Goal: Transaction & Acquisition: Purchase product/service

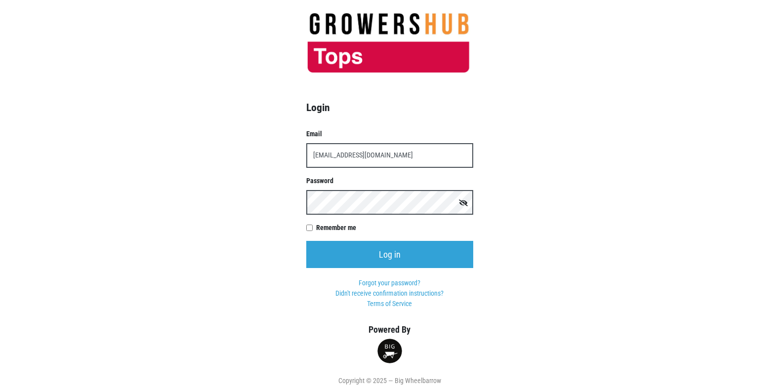
type input "[EMAIL_ADDRESS][DOMAIN_NAME]"
click at [368, 189] on div "Password" at bounding box center [389, 195] width 167 height 39
click at [306, 241] on input "Log in" at bounding box center [389, 254] width 167 height 27
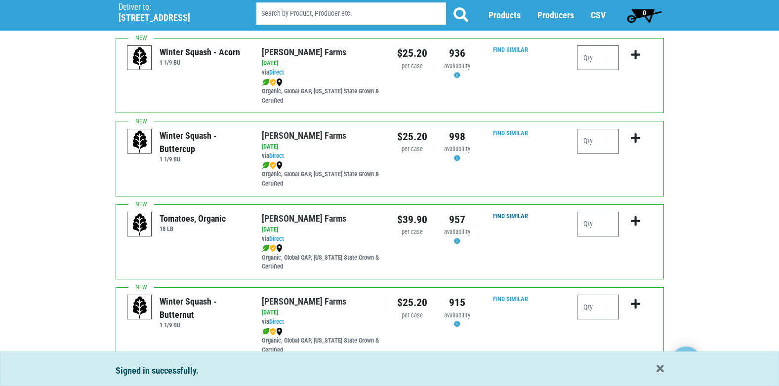
scroll to position [247, 0]
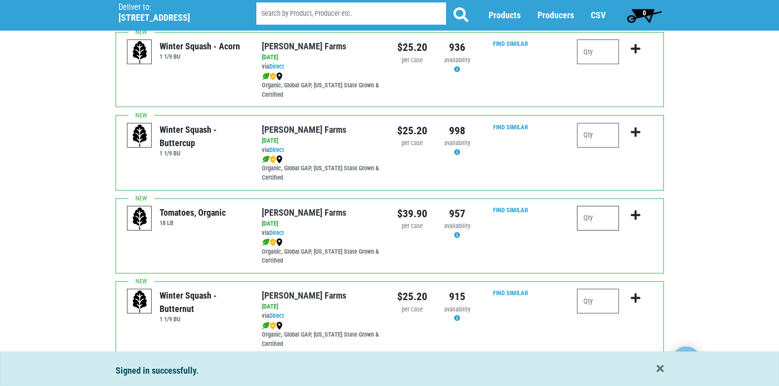
click at [613, 217] on input "number" at bounding box center [598, 218] width 42 height 25
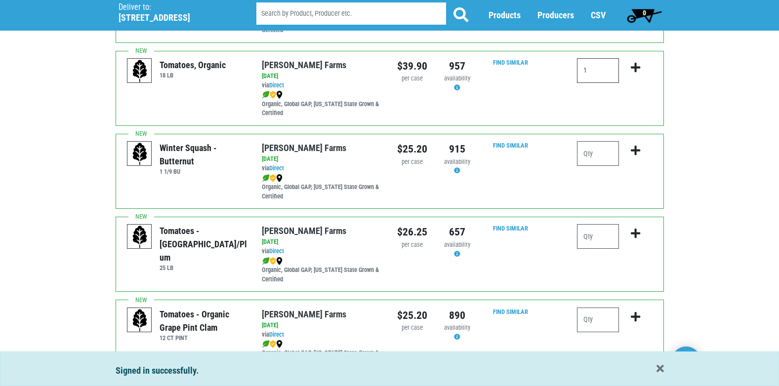
scroll to position [395, 0]
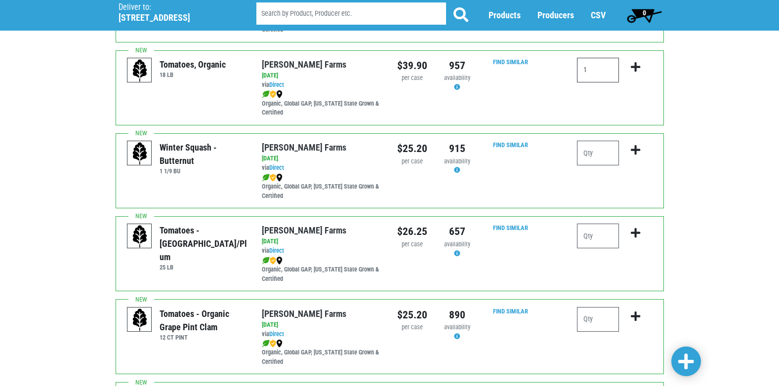
type input "1"
click at [588, 235] on input "number" at bounding box center [598, 236] width 42 height 25
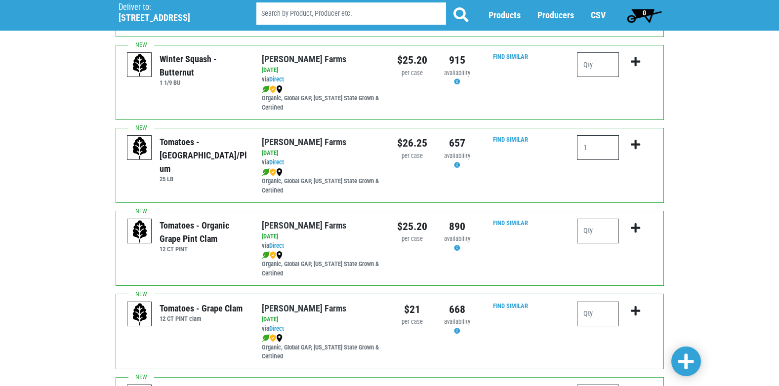
scroll to position [494, 0]
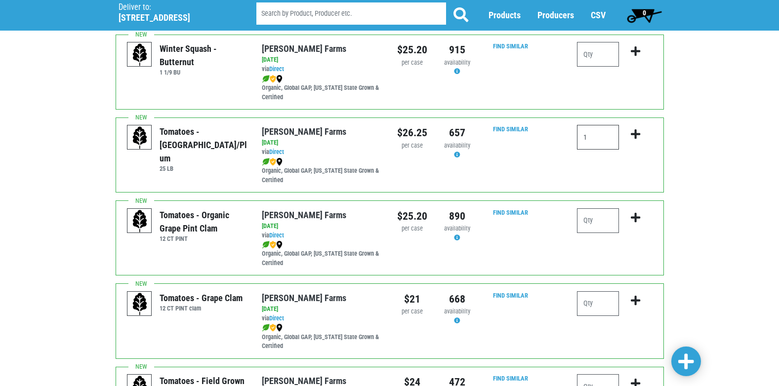
type input "1"
click at [600, 221] on input "number" at bounding box center [598, 220] width 42 height 25
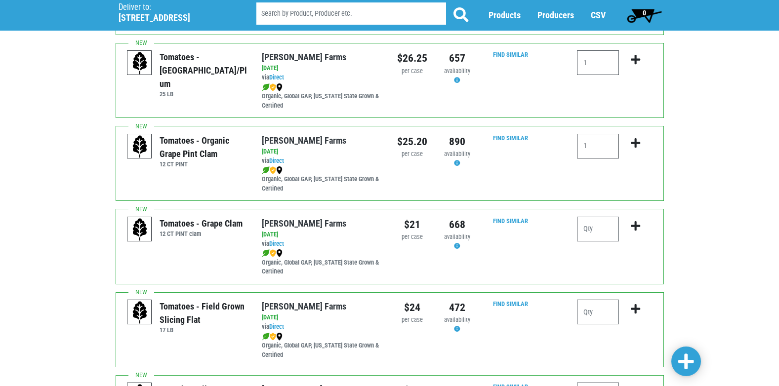
scroll to position [593, 0]
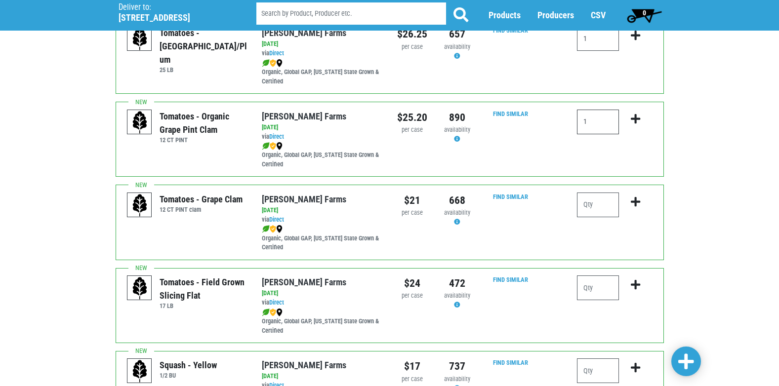
type input "1"
click at [597, 208] on input "number" at bounding box center [598, 205] width 42 height 25
type input "4"
click at [608, 277] on input "number" at bounding box center [598, 288] width 42 height 25
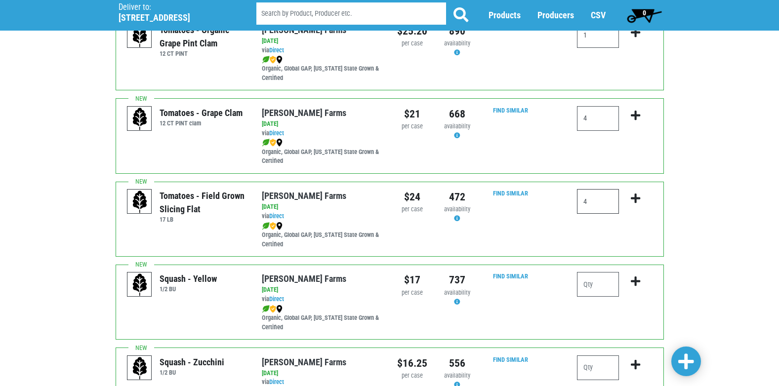
scroll to position [692, 0]
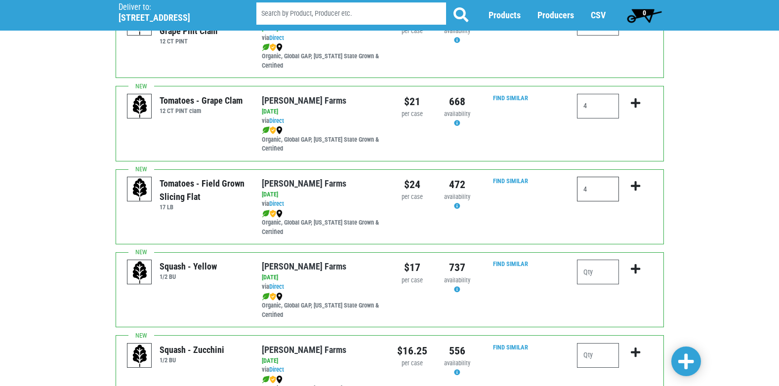
type input "4"
click at [602, 271] on input "number" at bounding box center [598, 272] width 42 height 25
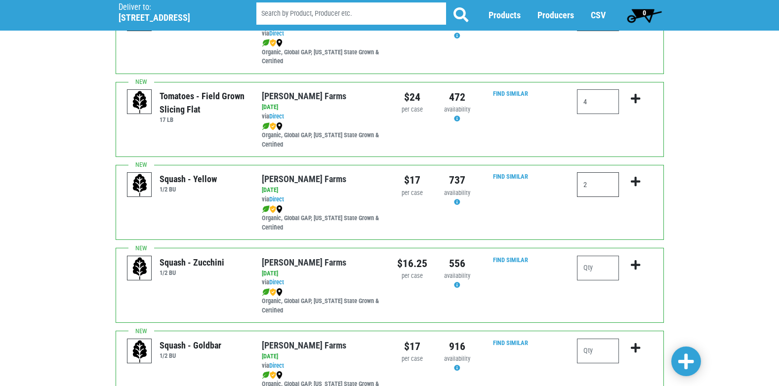
scroll to position [790, 0]
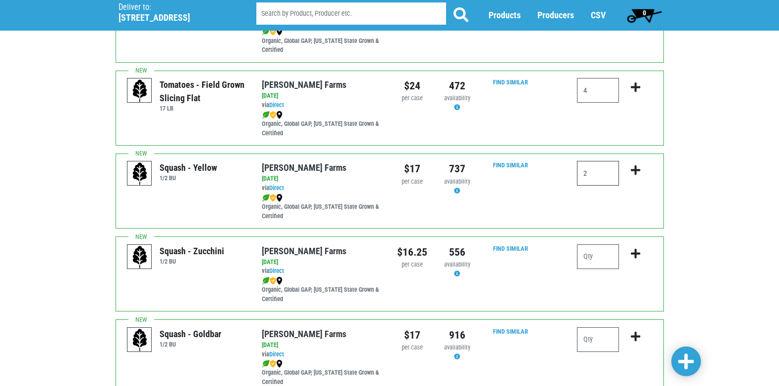
type input "2"
click at [600, 263] on input "number" at bounding box center [598, 257] width 42 height 25
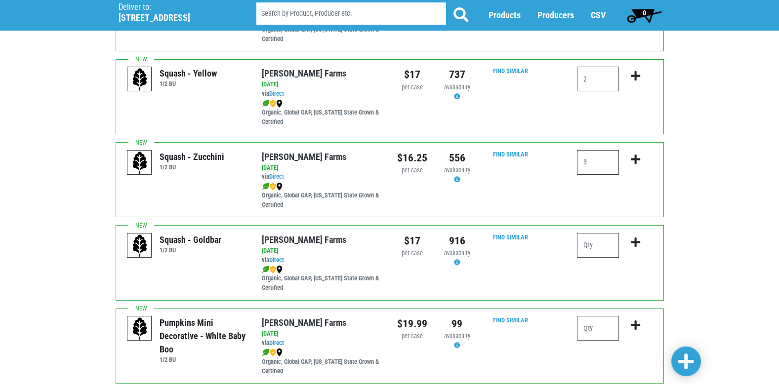
scroll to position [889, 0]
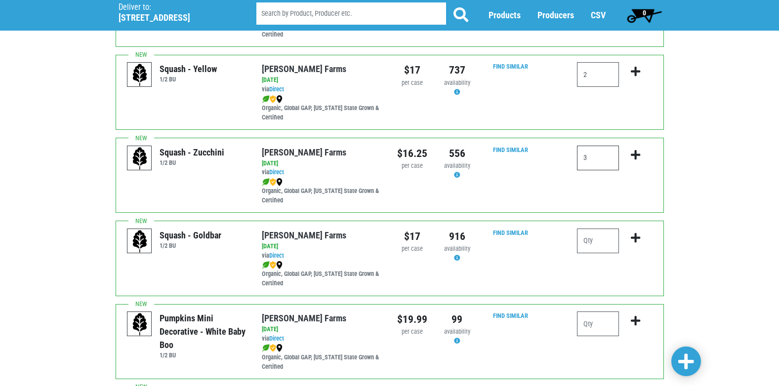
type input "3"
click at [598, 259] on div at bounding box center [598, 245] width 42 height 33
click at [590, 233] on input "number" at bounding box center [598, 241] width 42 height 25
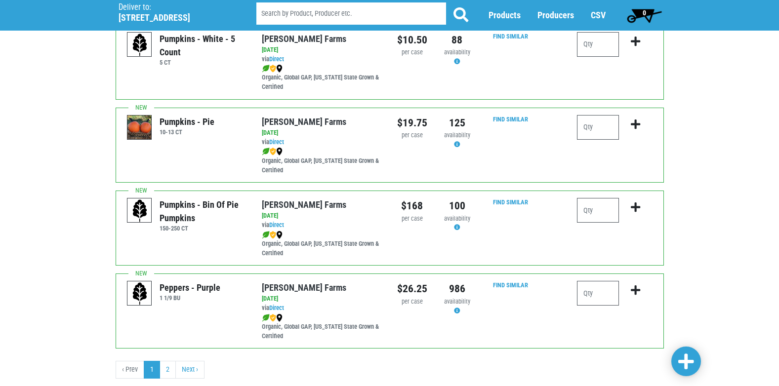
scroll to position [1433, 0]
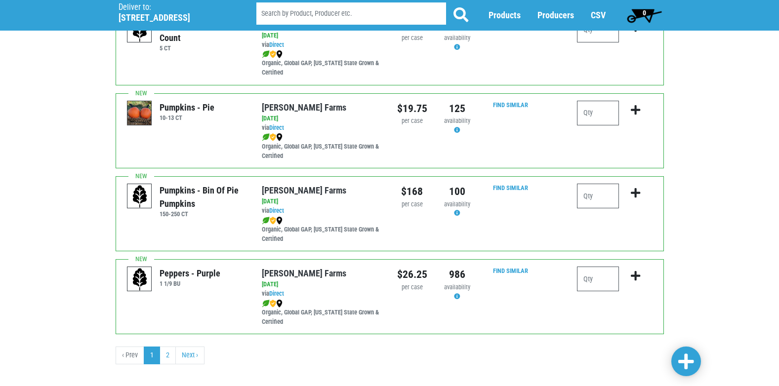
type input "1"
click at [610, 281] on input "number" at bounding box center [598, 279] width 42 height 25
type input "1"
click at [684, 352] on span at bounding box center [686, 362] width 16 height 21
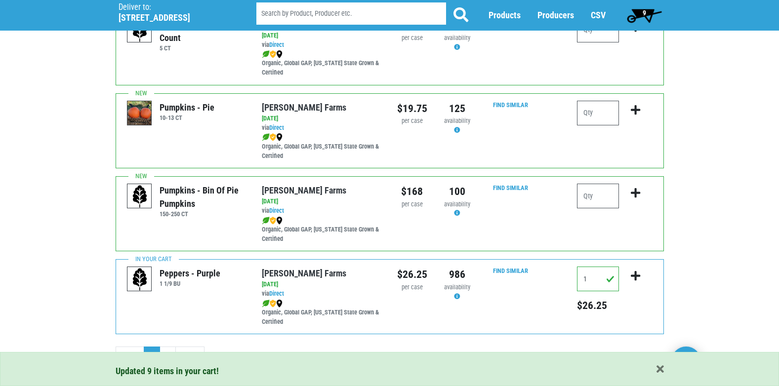
scroll to position [1444, 0]
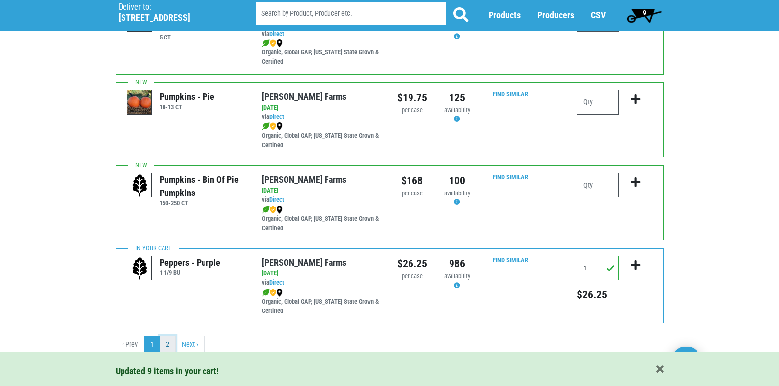
click at [173, 340] on link "2" at bounding box center [168, 345] width 16 height 18
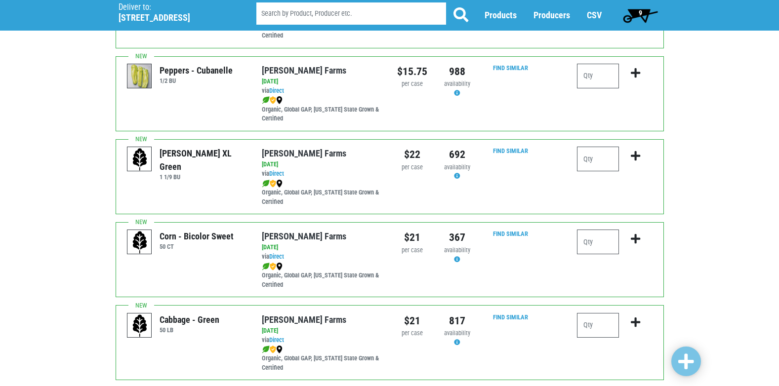
scroll to position [395, 0]
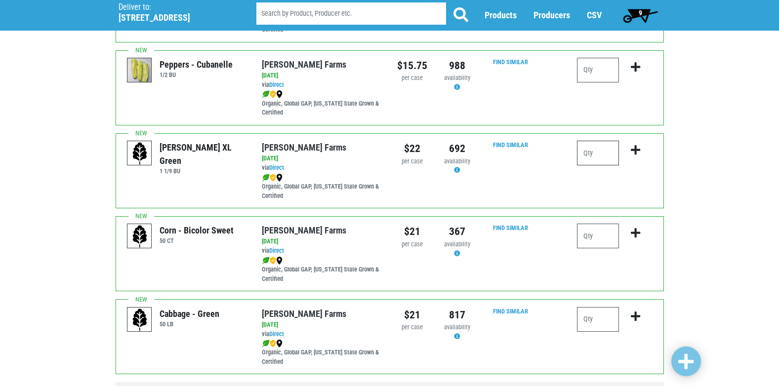
click at [596, 159] on input "number" at bounding box center [598, 153] width 42 height 25
type input "3"
drag, startPoint x: 601, startPoint y: 240, endPoint x: 601, endPoint y: 255, distance: 15.3
click at [601, 255] on div at bounding box center [598, 240] width 42 height 33
type input "6"
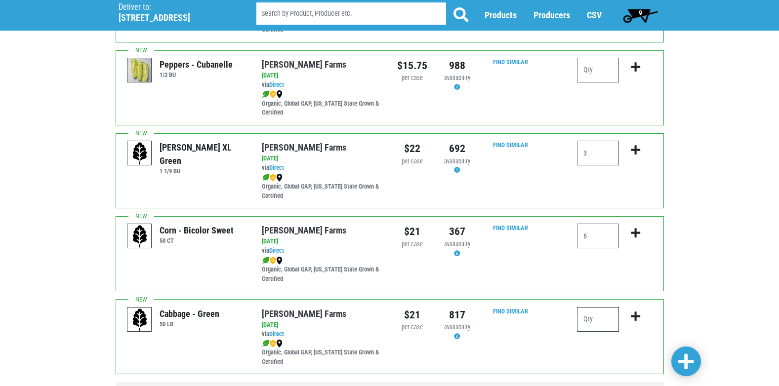
click at [602, 322] on input "number" at bounding box center [598, 319] width 42 height 25
type input "2"
click at [592, 231] on input "6" at bounding box center [598, 236] width 42 height 25
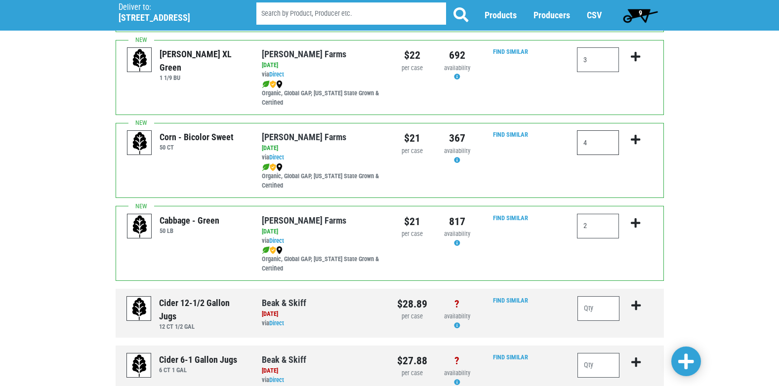
scroll to position [543, 0]
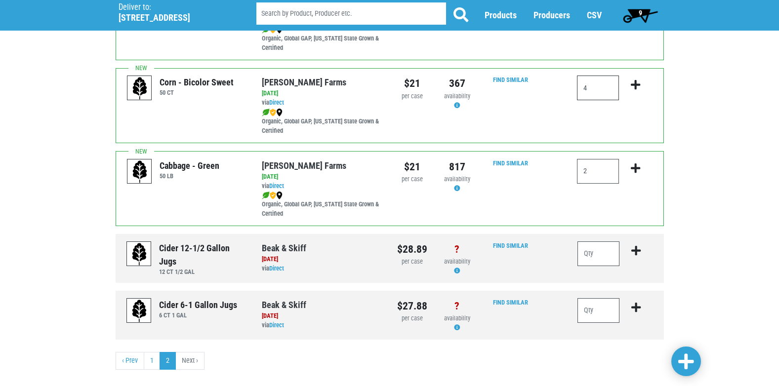
type input "4"
click at [694, 368] on span at bounding box center [686, 362] width 16 height 18
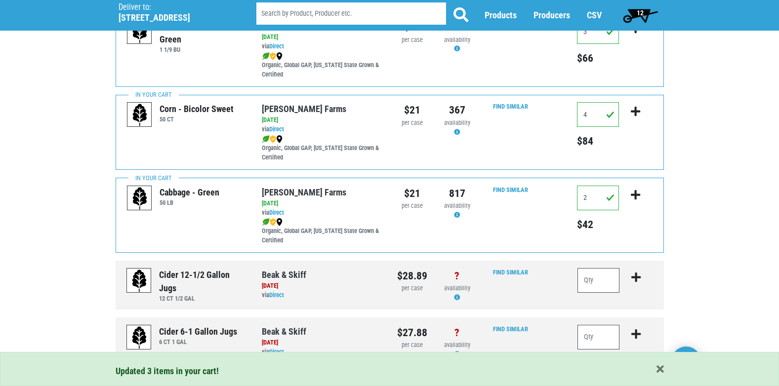
scroll to position [560, 0]
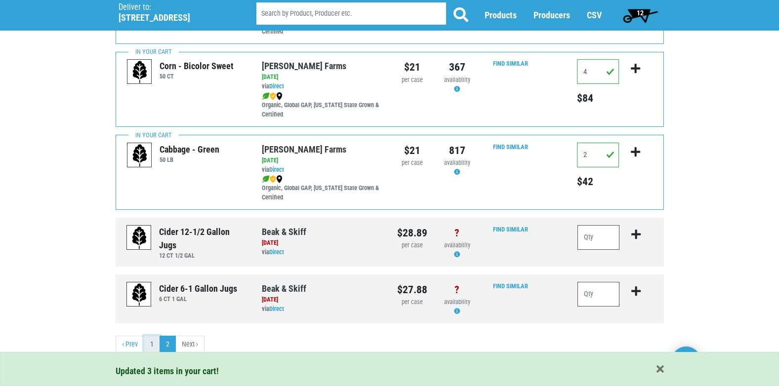
click at [152, 344] on link "1" at bounding box center [152, 345] width 16 height 18
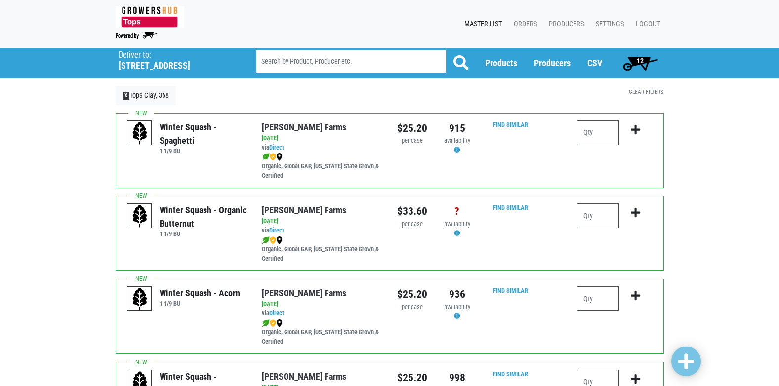
click at [645, 59] on span "12" at bounding box center [641, 63] width 44 height 20
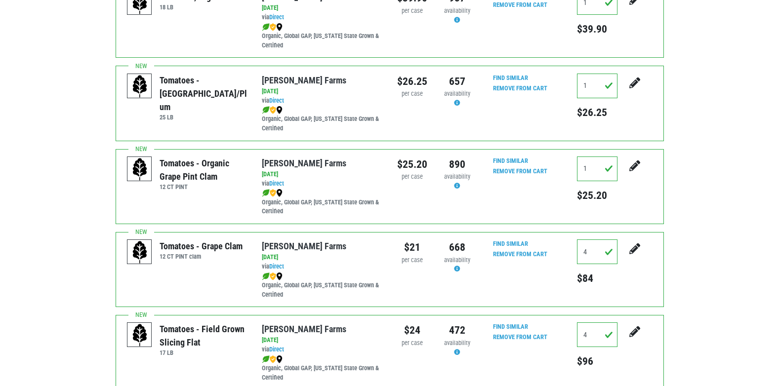
scroll to position [49, 0]
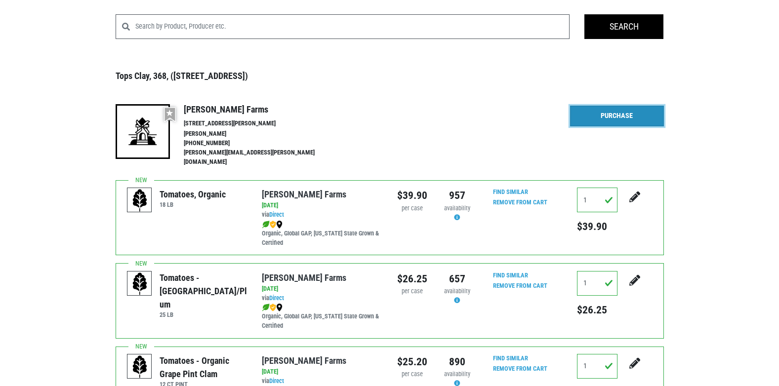
click at [602, 122] on link "Purchase" at bounding box center [617, 116] width 94 height 21
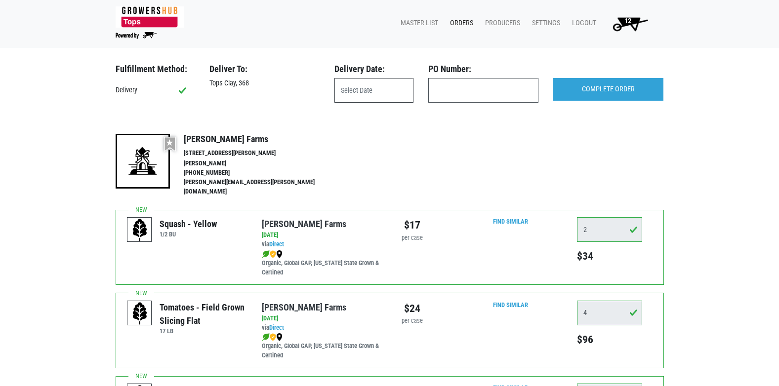
click at [405, 96] on input "text" at bounding box center [373, 90] width 79 height 25
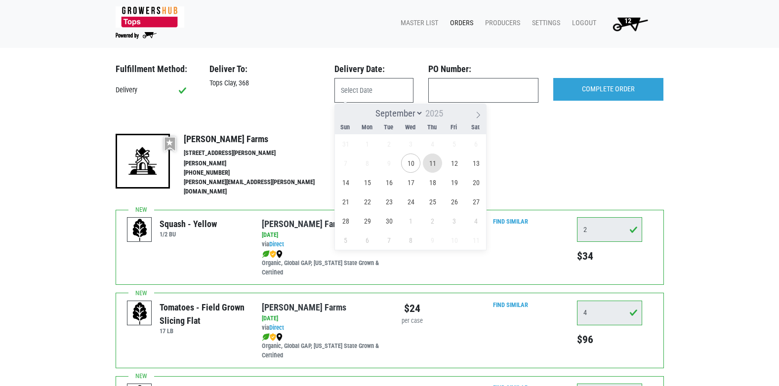
click at [433, 163] on span "11" at bounding box center [432, 163] width 19 height 19
type input "[DATE]"
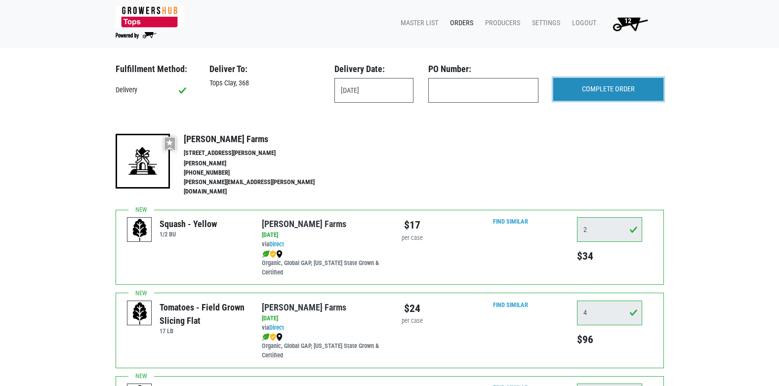
click at [606, 96] on input "COMPLETE ORDER" at bounding box center [608, 89] width 110 height 23
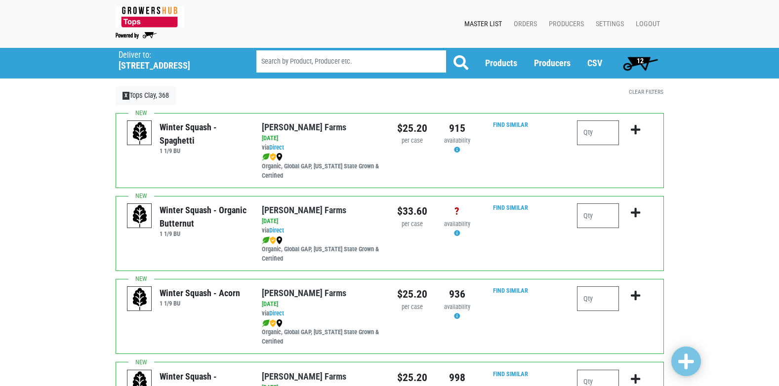
click at [642, 64] on span "12" at bounding box center [640, 61] width 7 height 8
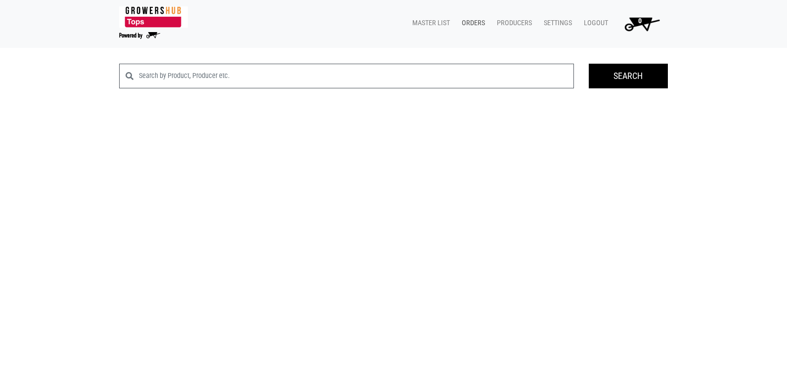
click at [472, 24] on link "Orders" at bounding box center [471, 23] width 35 height 19
